Goal: Task Accomplishment & Management: Manage account settings

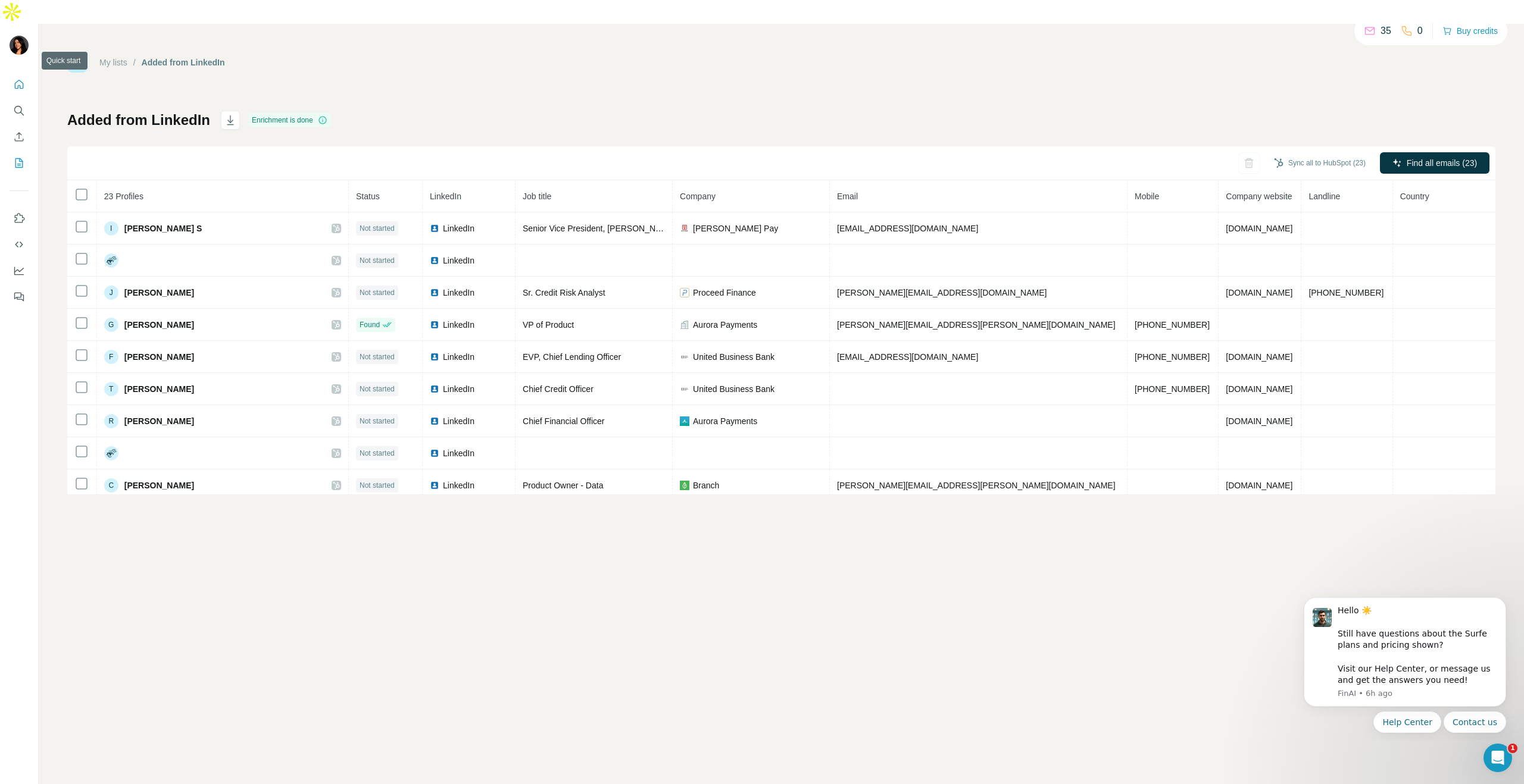
click at [18, 74] on button "Quick start" at bounding box center [19, 84] width 19 height 21
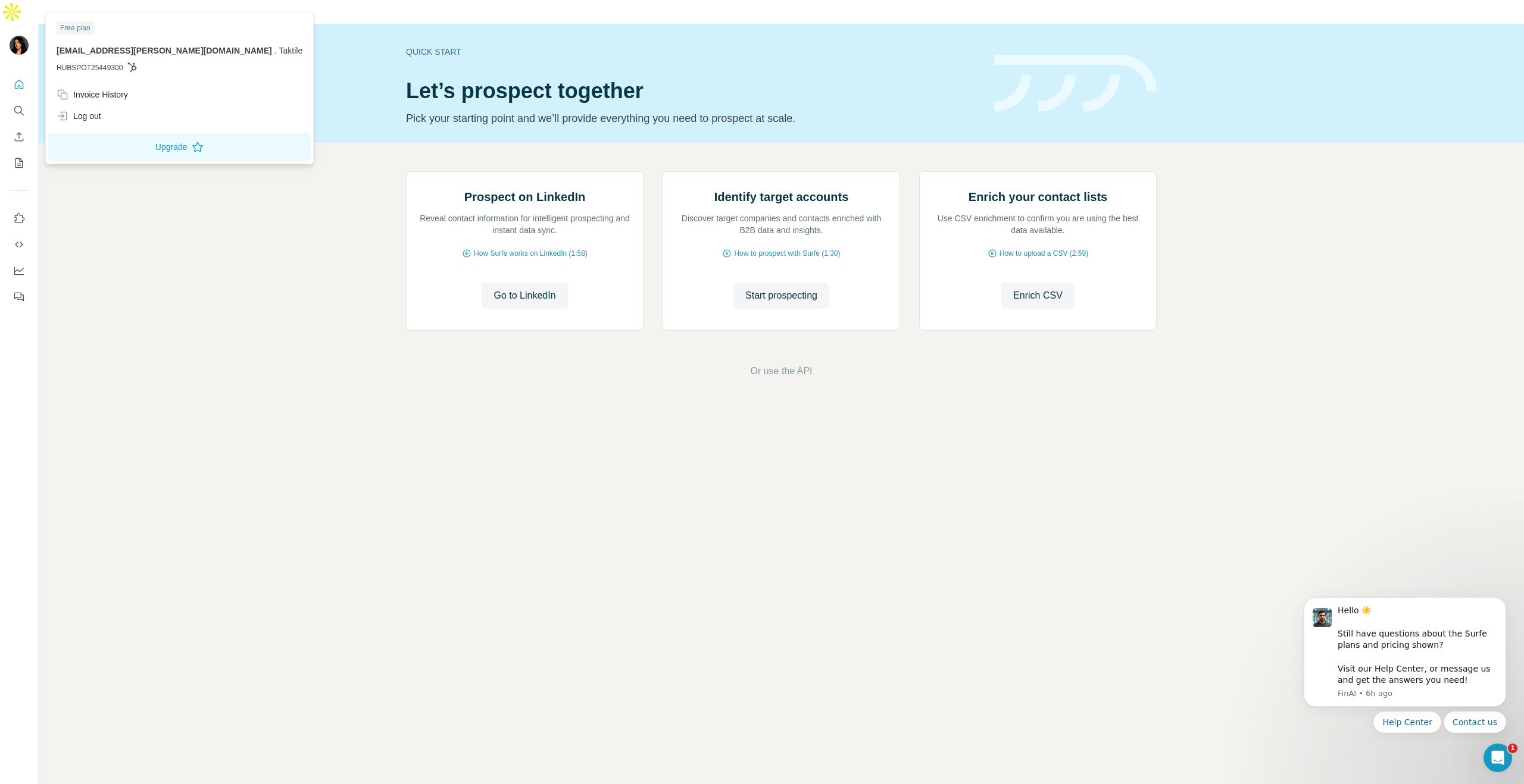
click at [21, 36] on img at bounding box center [19, 45] width 19 height 19
click at [14, 212] on icon "Use Surfe on LinkedIn" at bounding box center [19, 218] width 12 height 12
click at [18, 36] on img at bounding box center [19, 45] width 19 height 19
click at [77, 29] on div "Free plan" at bounding box center [74, 27] width 37 height 14
click at [16, 78] on icon "Quick start" at bounding box center [19, 84] width 12 height 12
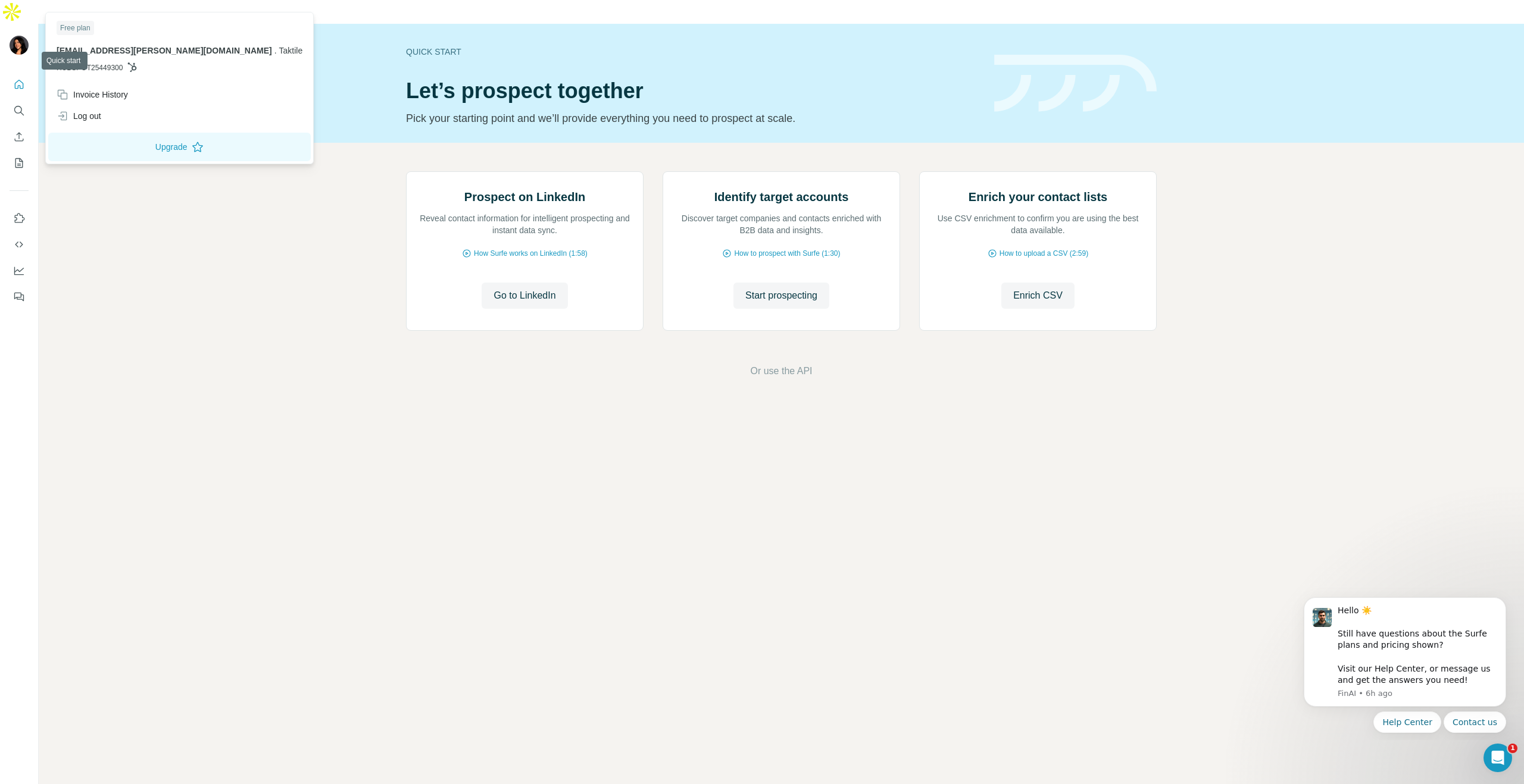
click at [18, 36] on img at bounding box center [19, 45] width 19 height 19
click at [91, 88] on div "Invoice History" at bounding box center [92, 94] width 71 height 12
click at [251, 367] on div "Prospect on LinkedIn Reveal contact information for intelligent prospecting and…" at bounding box center [781, 275] width 1485 height 264
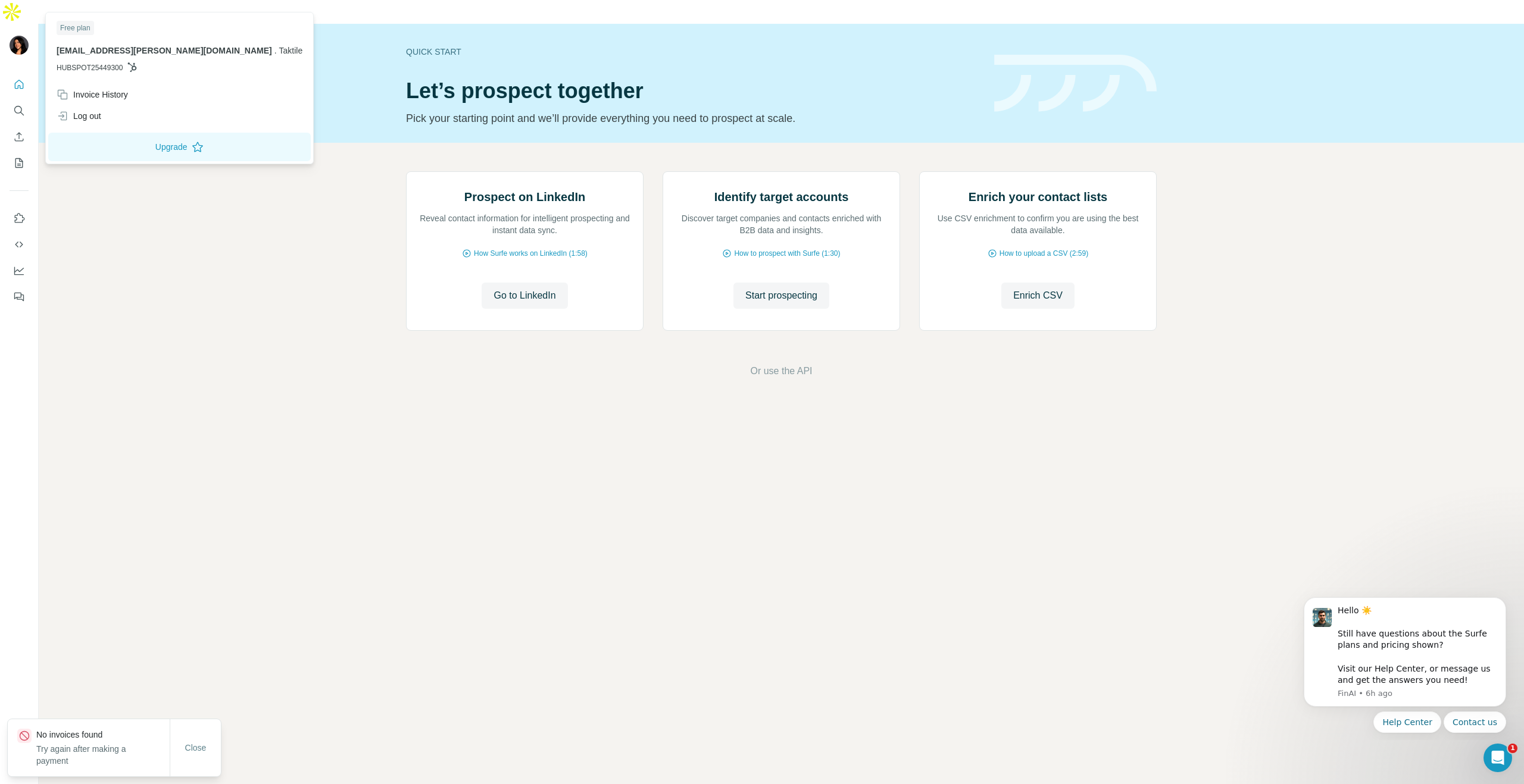
click at [14, 36] on img at bounding box center [19, 45] width 19 height 19
click at [118, 45] on p "[EMAIL_ADDRESS][PERSON_NAME][DOMAIN_NAME] . Taktile" at bounding box center [179, 50] width 245 height 12
click at [112, 149] on button "Upgrade" at bounding box center [179, 147] width 263 height 29
click at [171, 251] on div "Prospect on LinkedIn Reveal contact information for intelligent prospecting and…" at bounding box center [781, 275] width 1485 height 264
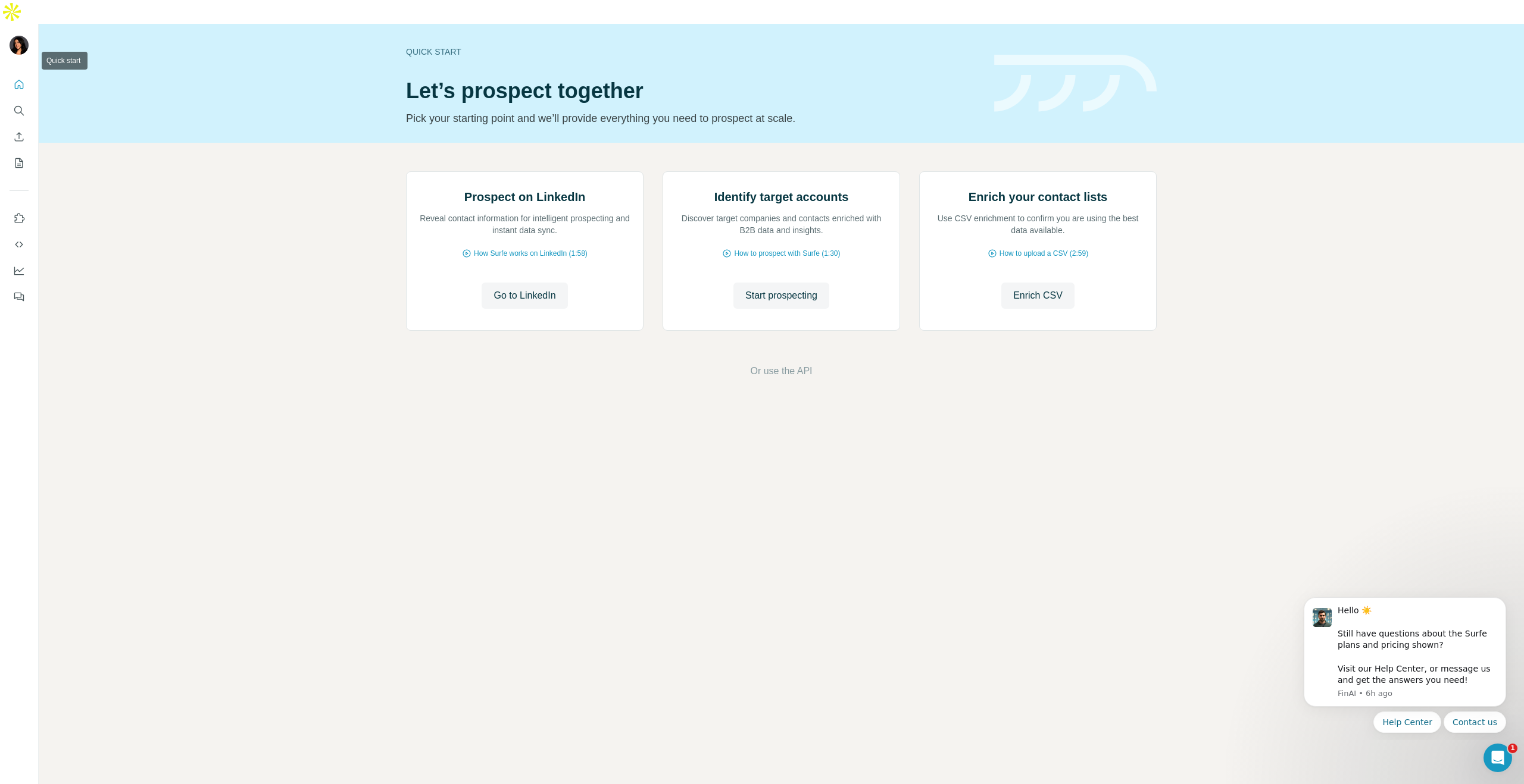
click at [23, 79] on icon "Quick start" at bounding box center [19, 83] width 9 height 9
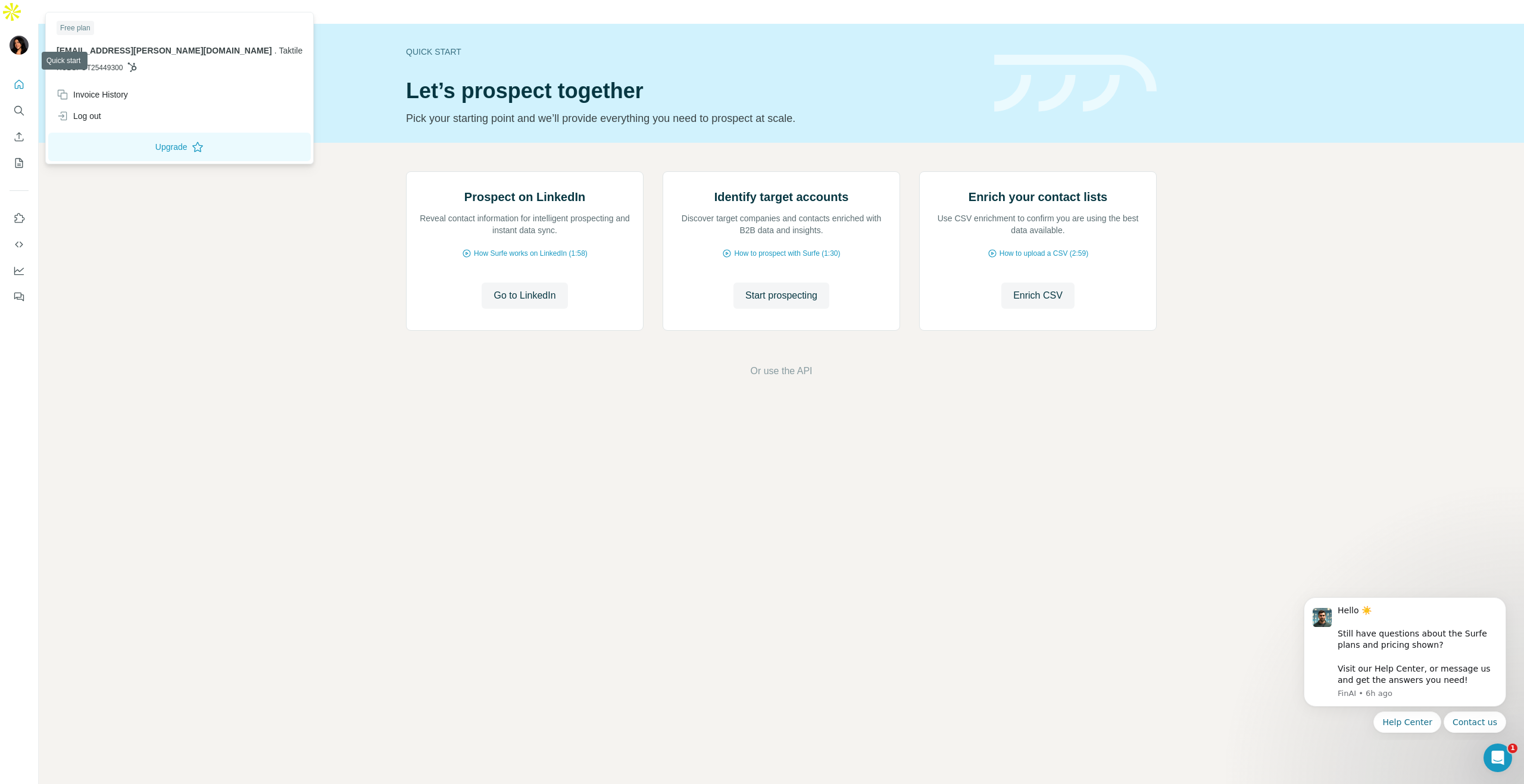
click at [18, 35] on div at bounding box center [21, 47] width 35 height 40
